Goal: Navigation & Orientation: Find specific page/section

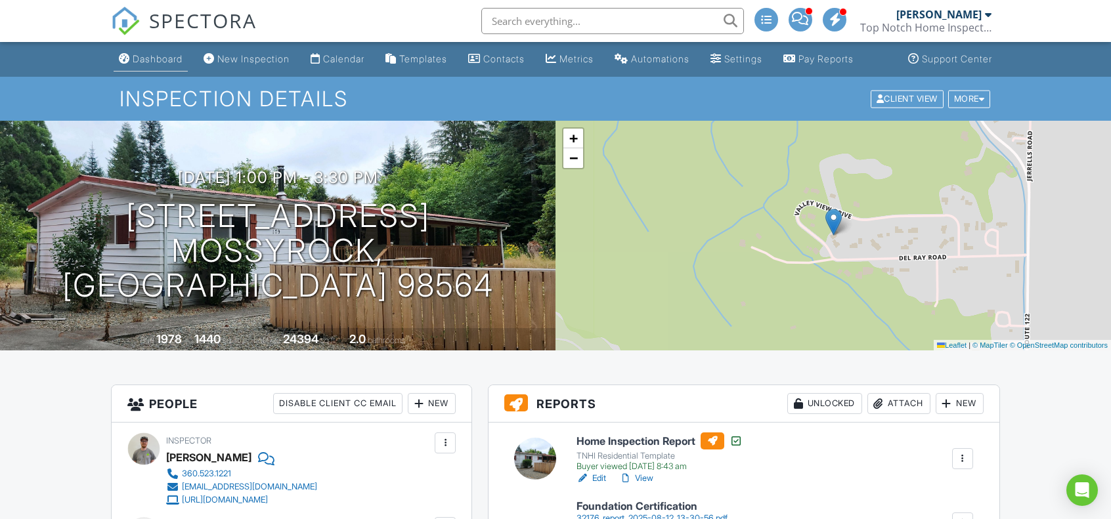
click at [155, 64] on div "Dashboard" at bounding box center [158, 58] width 50 height 11
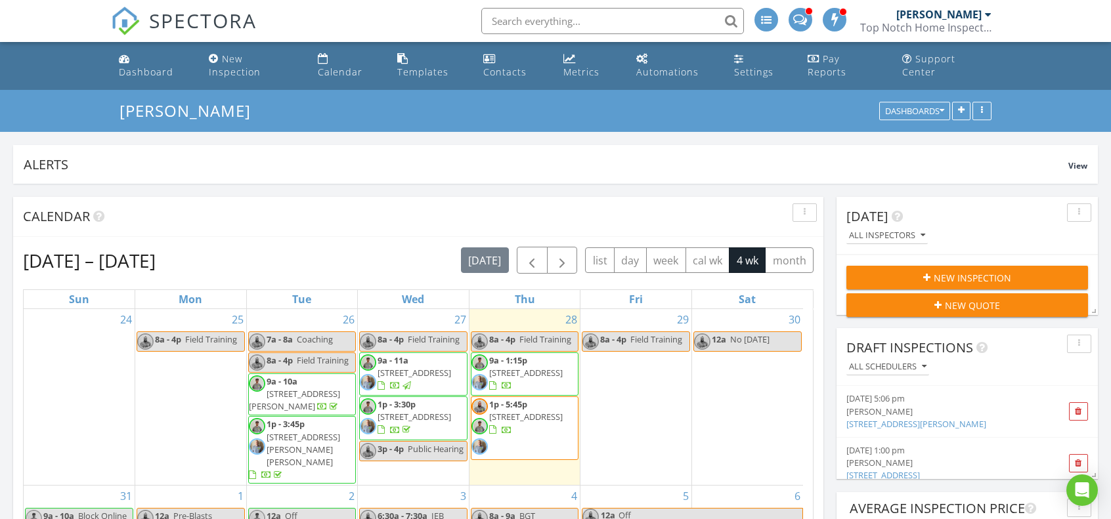
click at [538, 370] on span "9a - 1:15p 673 Cinebar Rd, Cinebar 98533" at bounding box center [524, 373] width 107 height 39
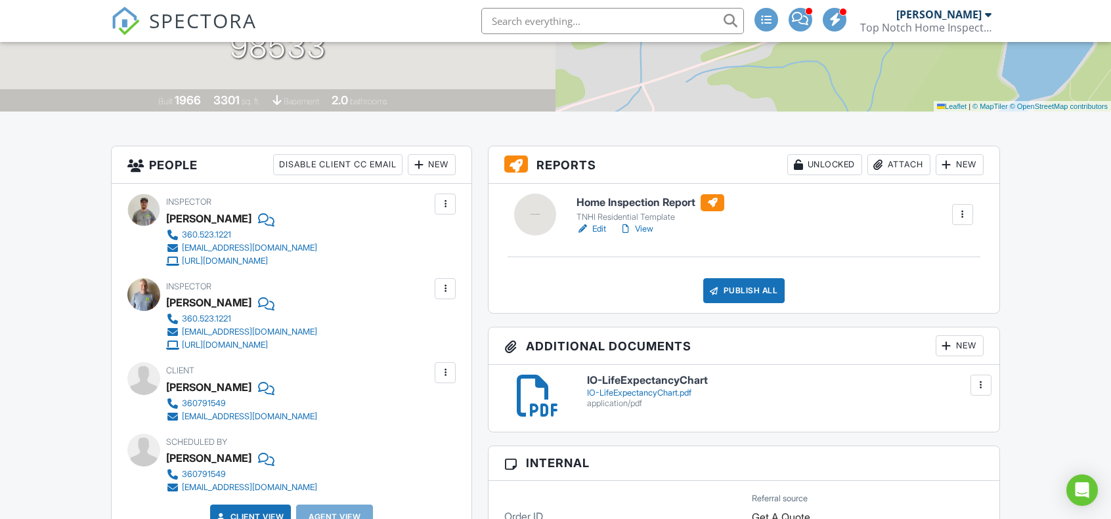
scroll to position [263, 0]
